Goal: Find contact information: Find contact information

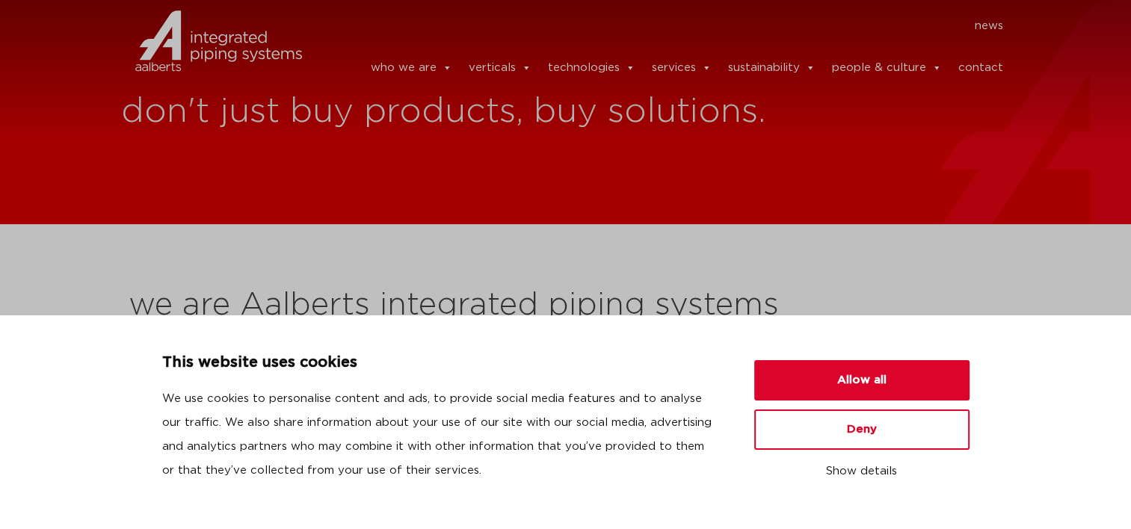
click at [981, 57] on link "contact" at bounding box center [980, 68] width 45 height 30
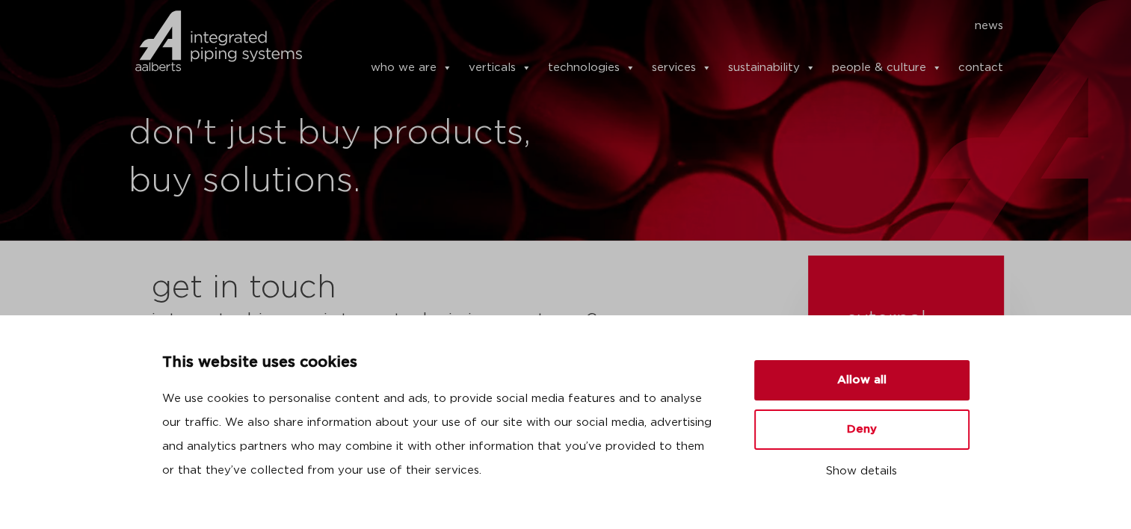
click at [870, 383] on button "Allow all" at bounding box center [861, 380] width 215 height 40
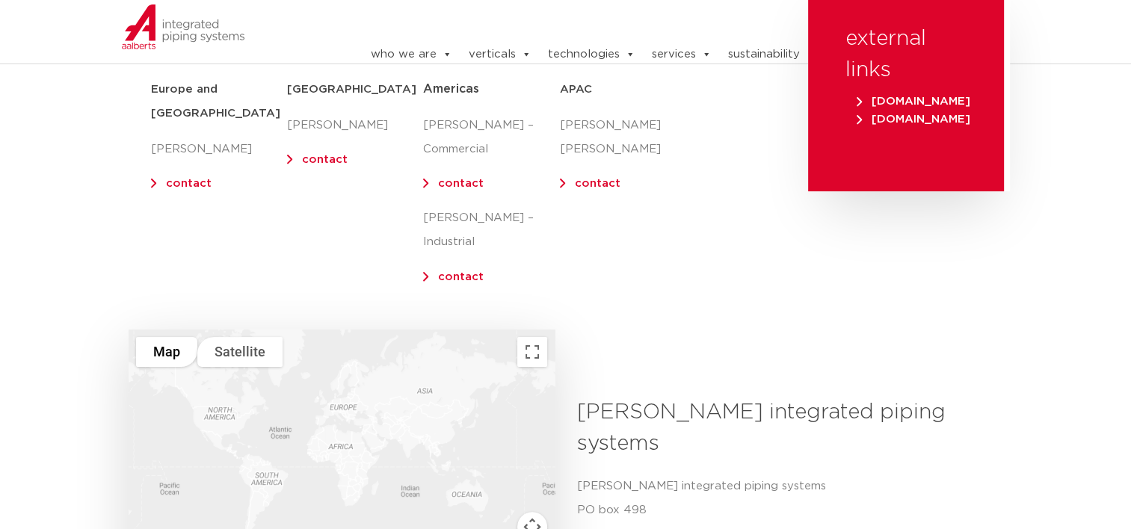
scroll to position [299, 0]
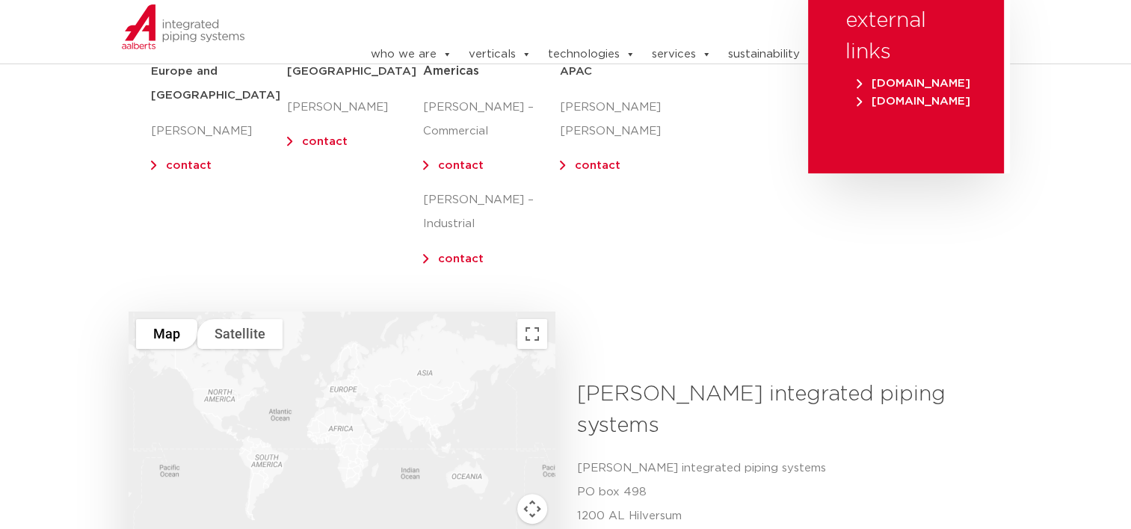
click at [232, 384] on div at bounding box center [342, 454] width 426 height 284
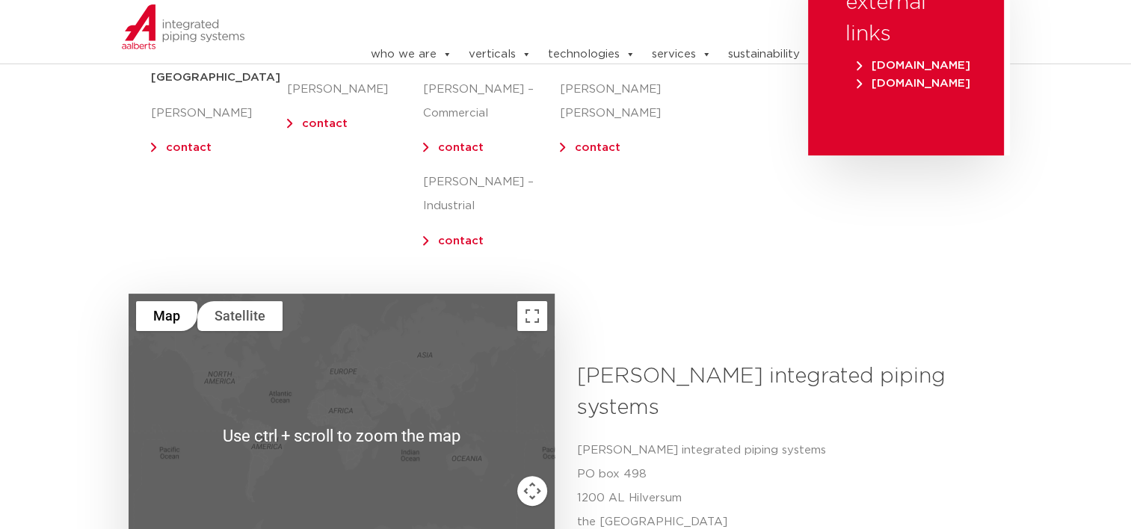
scroll to position [350, 0]
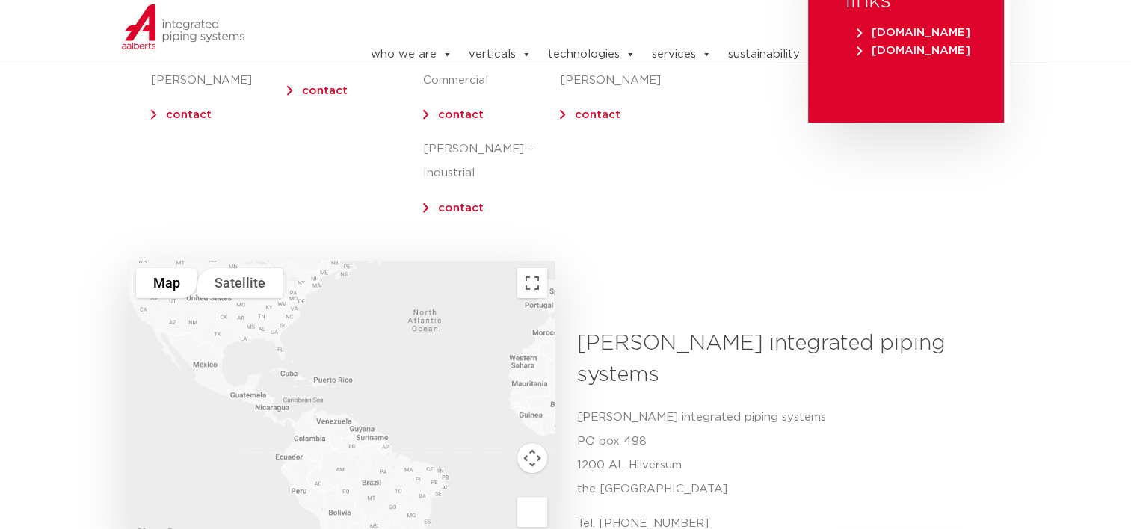
drag, startPoint x: 230, startPoint y: 330, endPoint x: 311, endPoint y: 359, distance: 85.8
click at [311, 359] on div at bounding box center [342, 403] width 426 height 284
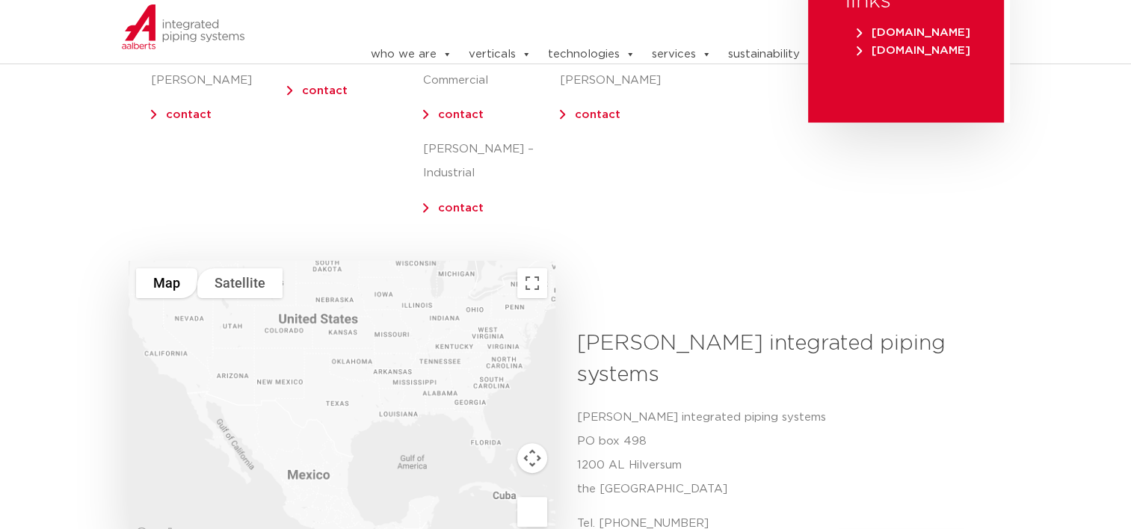
drag, startPoint x: 270, startPoint y: 324, endPoint x: 357, endPoint y: 469, distance: 169.0
click at [357, 469] on div at bounding box center [342, 403] width 426 height 284
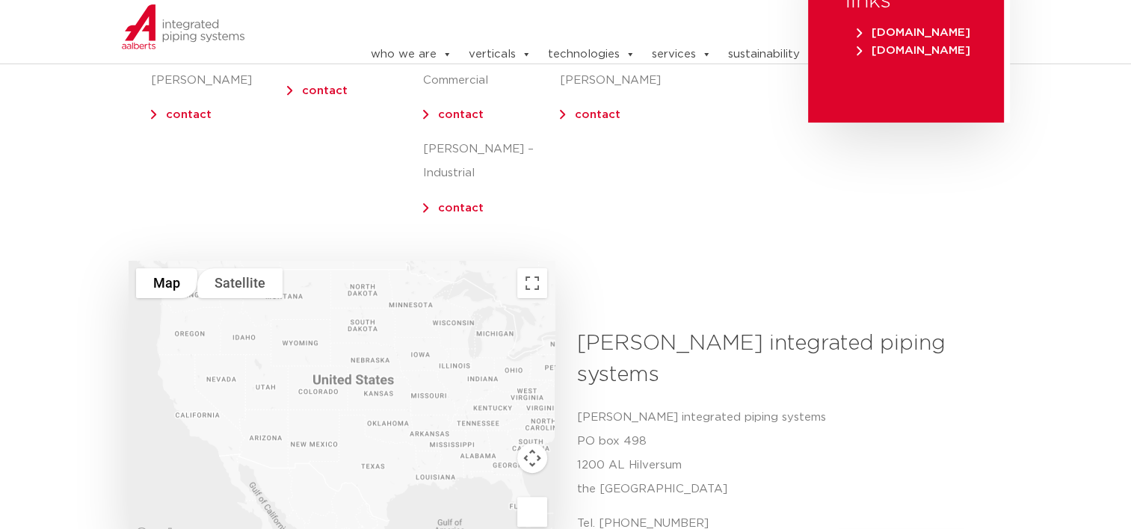
drag, startPoint x: 271, startPoint y: 355, endPoint x: 291, endPoint y: 401, distance: 50.6
click at [291, 401] on div at bounding box center [342, 403] width 426 height 284
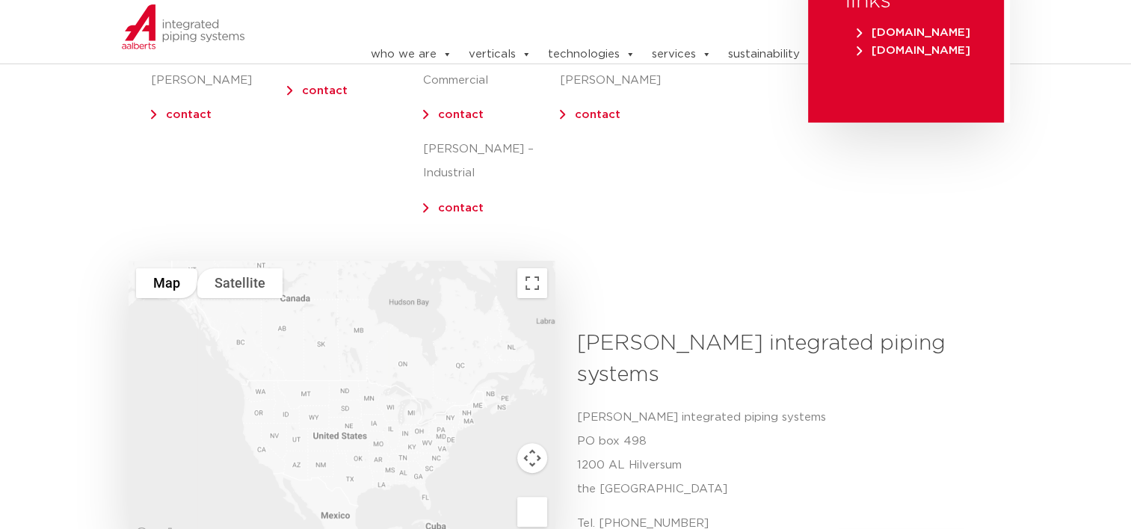
click at [263, 371] on div at bounding box center [342, 403] width 426 height 284
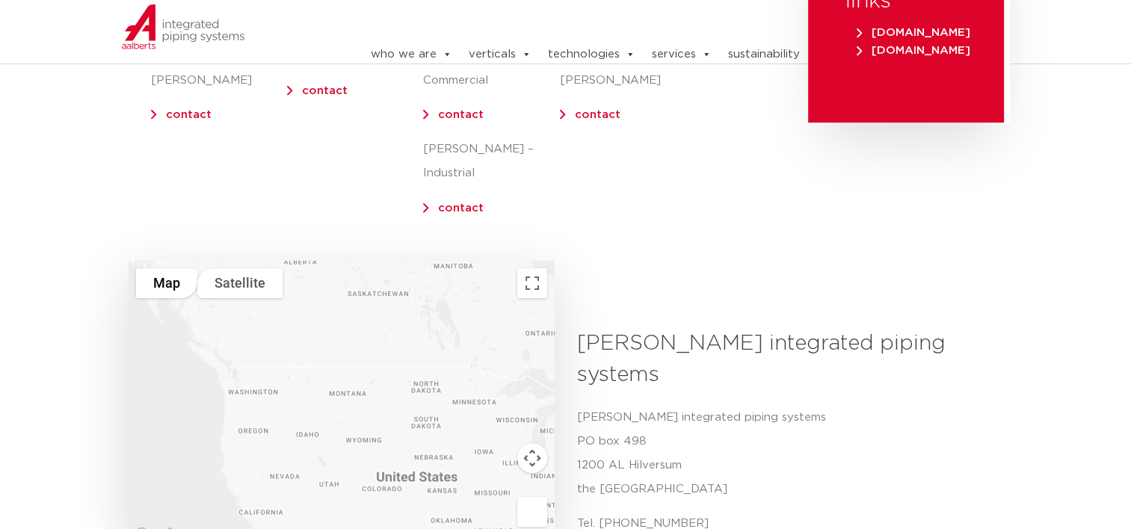
click at [263, 371] on div at bounding box center [342, 403] width 426 height 284
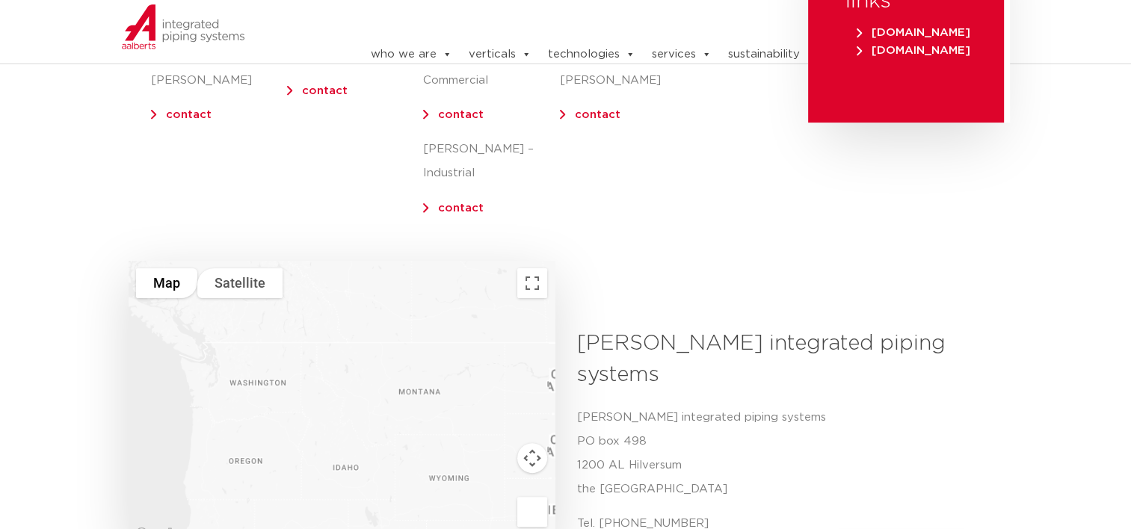
click at [263, 371] on div at bounding box center [342, 403] width 426 height 284
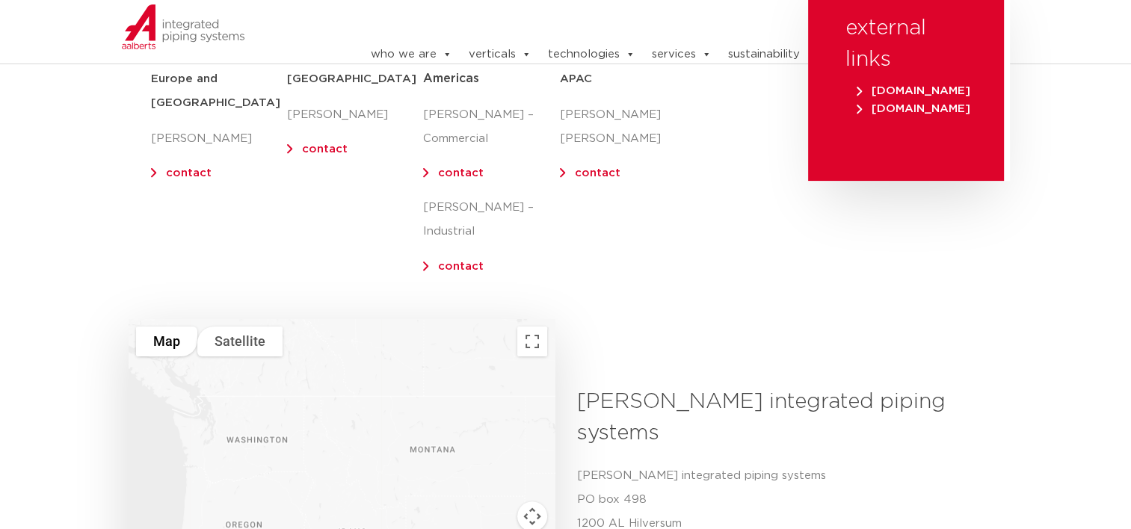
scroll to position [200, 0]
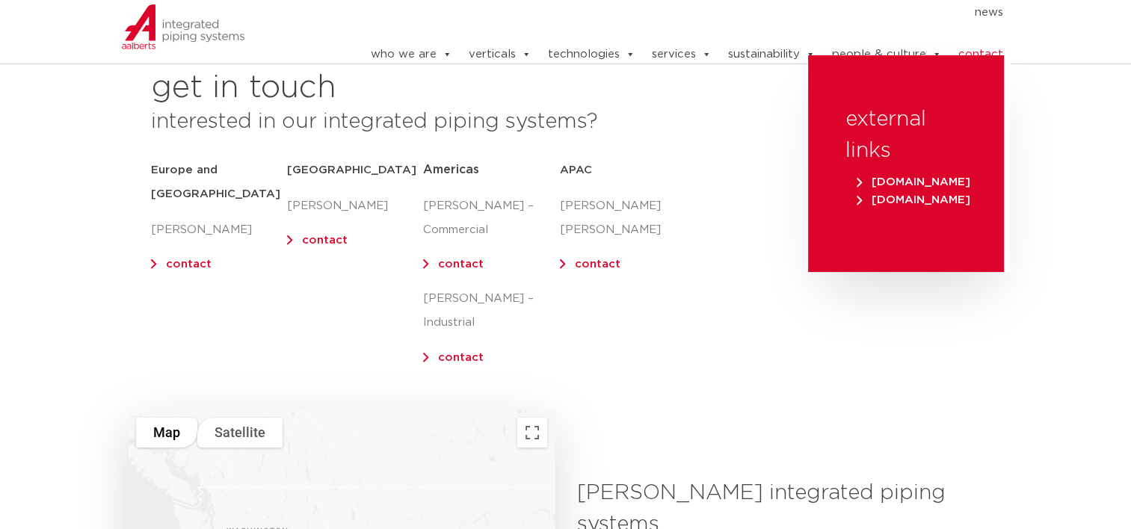
click at [469, 268] on link "contact" at bounding box center [461, 264] width 46 height 11
click at [470, 263] on link "contact" at bounding box center [461, 264] width 46 height 11
click at [590, 91] on div "get in touch interested in our integrated piping systems? Europe and UK Olaf Ja…" at bounding box center [461, 232] width 680 height 355
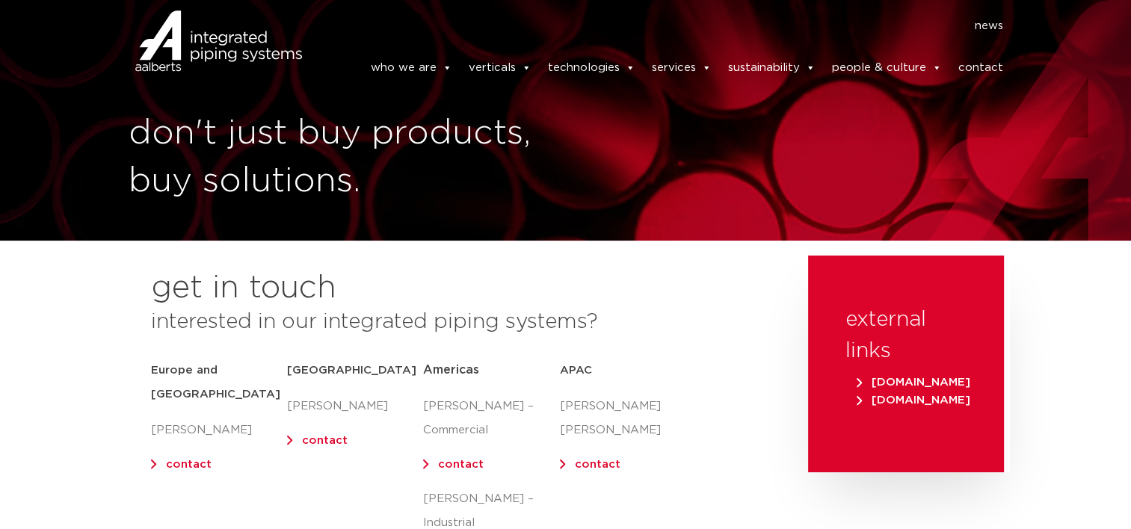
scroll to position [0, 0]
click at [718, 245] on div "don't just buy products, buy solutions. get in touch interested in our integrat…" at bounding box center [565, 464] width 1131 height 928
click at [232, 37] on img at bounding box center [218, 40] width 167 height 67
